Goal: Information Seeking & Learning: Learn about a topic

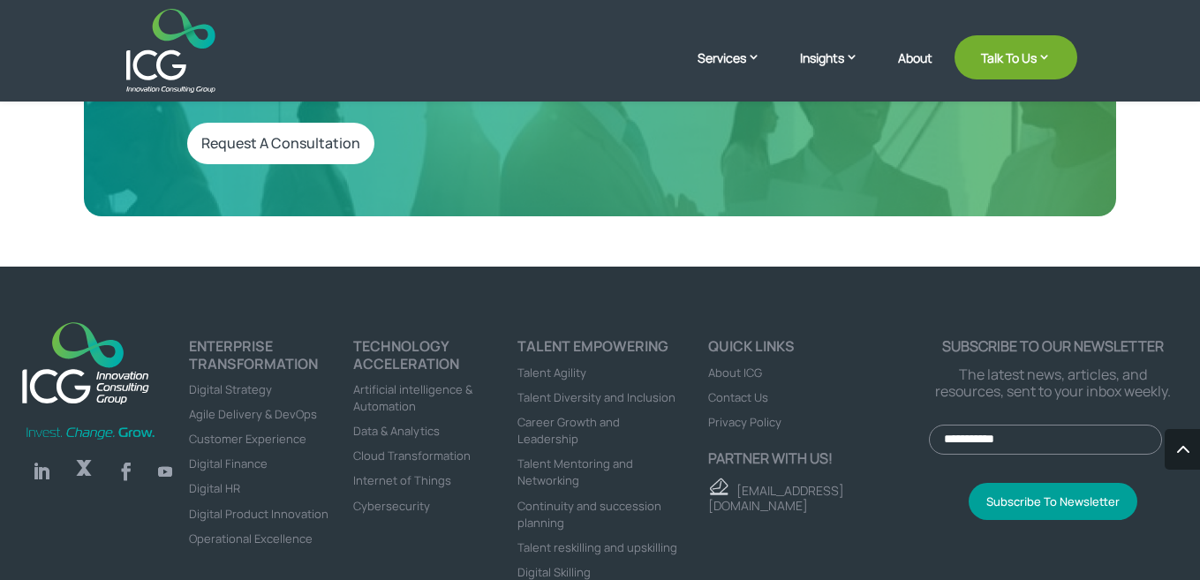
scroll to position [4852, 0]
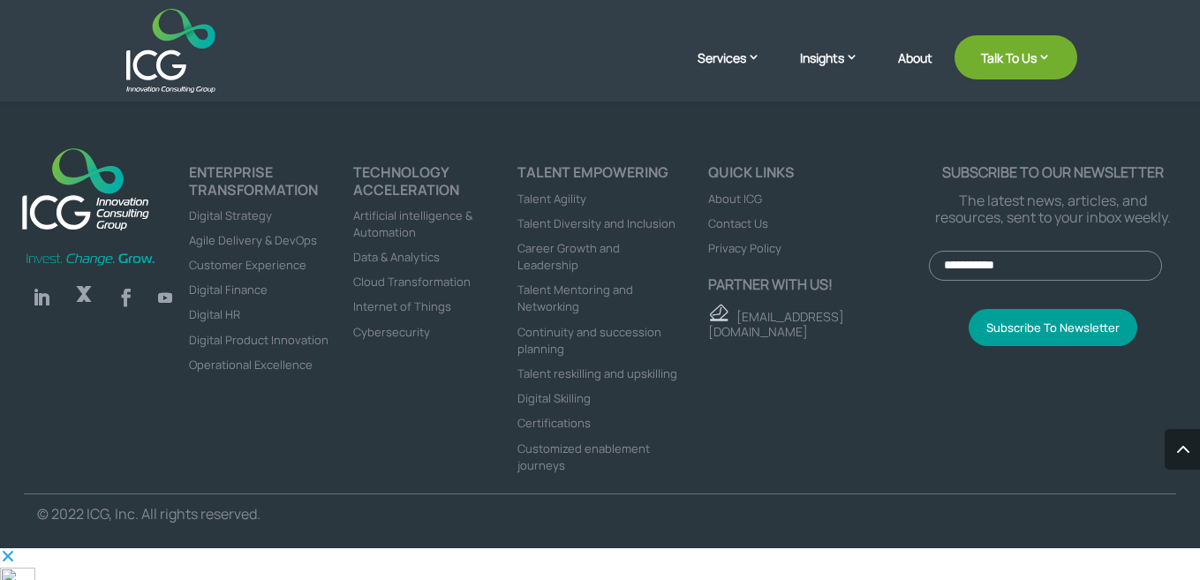
click at [742, 207] on li "About ICG" at bounding box center [819, 198] width 222 height 17
click at [727, 207] on span "About ICG" at bounding box center [735, 199] width 54 height 16
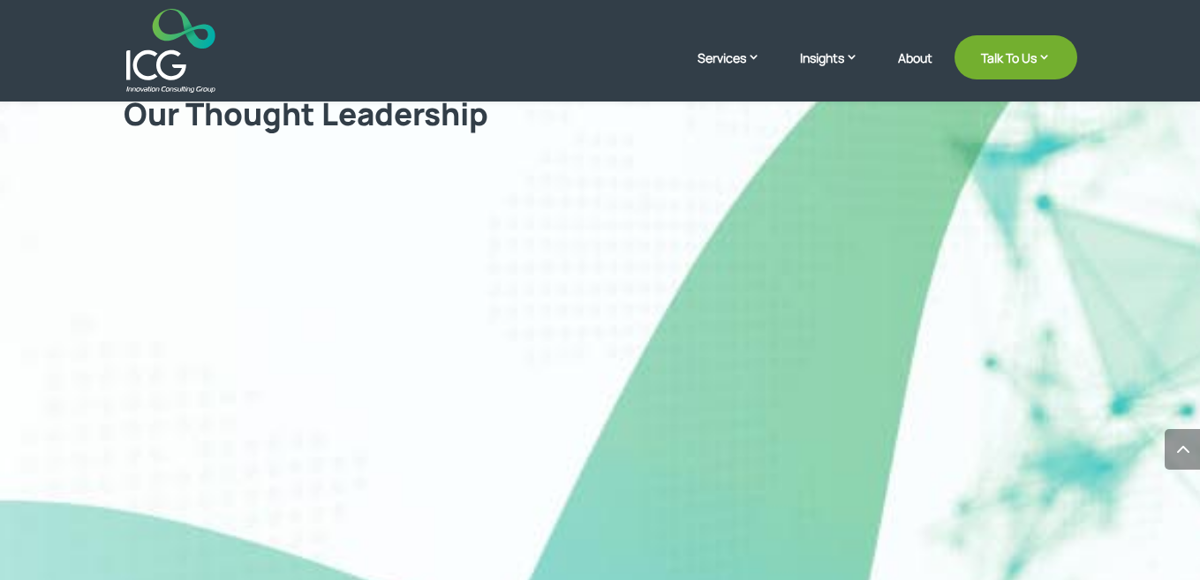
scroll to position [706, 0]
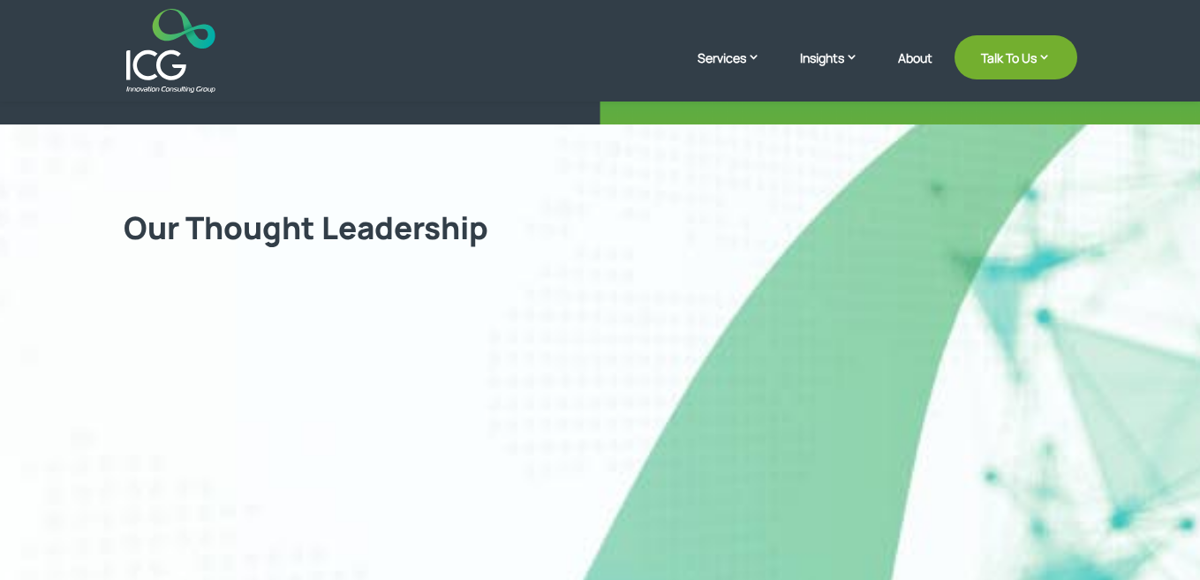
click at [353, 209] on h2 "Our Thought Leadership" at bounding box center [600, 232] width 953 height 46
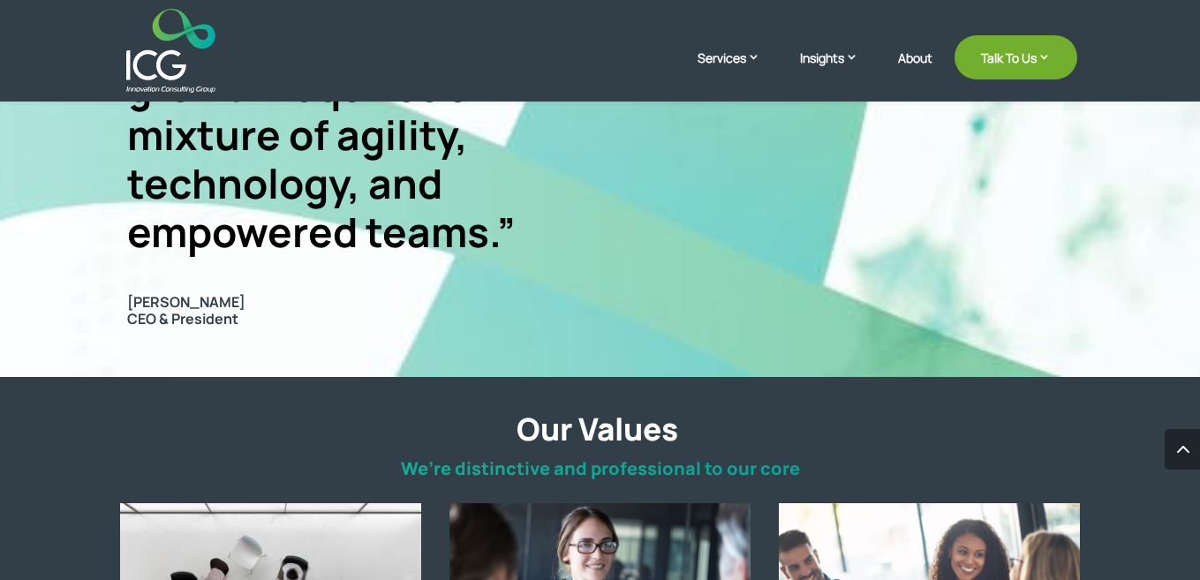
scroll to position [2643, 0]
